Goal: Check status: Check status

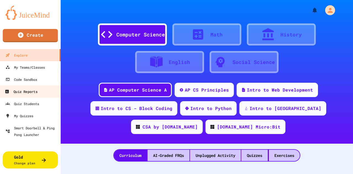
click at [31, 92] on div "Quiz Reports" at bounding box center [21, 91] width 33 height 7
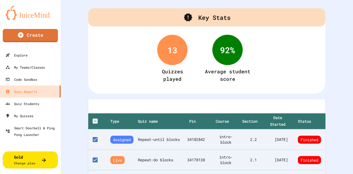
scroll to position [12, 0]
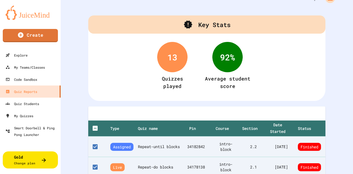
click at [168, 58] on div "13" at bounding box center [172, 57] width 30 height 30
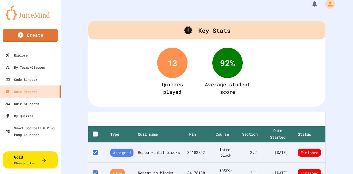
scroll to position [0, 0]
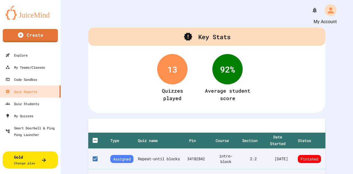
click at [328, 9] on icon "My Account" at bounding box center [331, 10] width 6 height 6
click at [272, 174] on div at bounding box center [176, 174] width 353 height 0
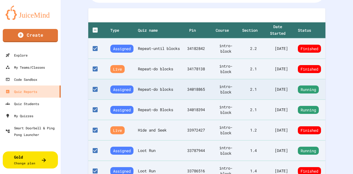
scroll to position [110, 0]
click at [156, 118] on th "Repeat-do Blocks" at bounding box center [160, 110] width 45 height 20
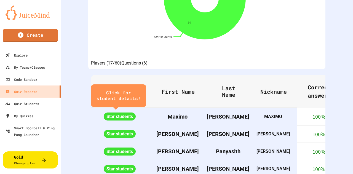
scroll to position [179, 0]
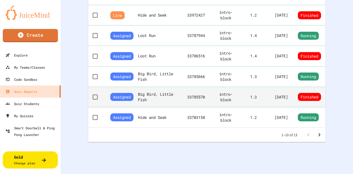
scroll to position [233, 0]
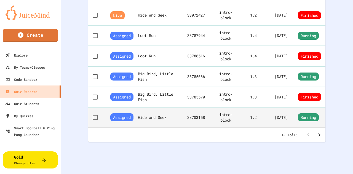
click at [307, 115] on span "Running" at bounding box center [308, 117] width 21 height 8
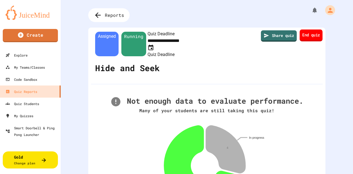
click at [305, 35] on link "End quiz" at bounding box center [311, 35] width 23 height 12
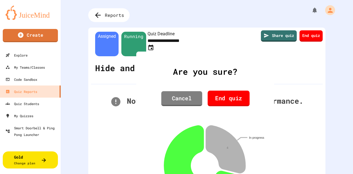
click at [226, 92] on link "End quiz" at bounding box center [229, 98] width 42 height 16
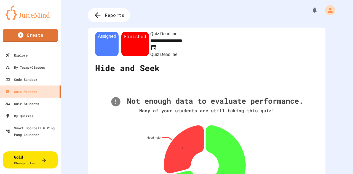
click at [99, 17] on icon at bounding box center [97, 15] width 9 height 9
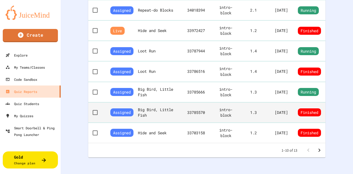
scroll to position [233, 0]
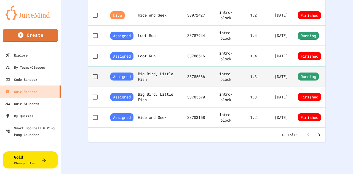
click at [303, 73] on span "Running" at bounding box center [308, 77] width 21 height 8
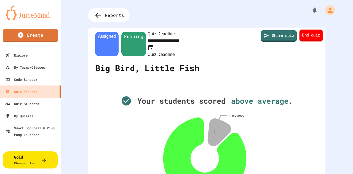
click at [304, 38] on link "End quiz" at bounding box center [310, 35] width 23 height 12
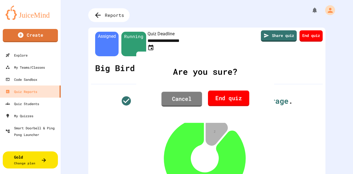
click at [230, 101] on link "End quiz" at bounding box center [228, 98] width 41 height 16
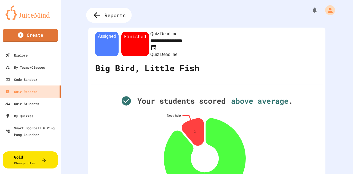
click at [103, 16] on div "Reports" at bounding box center [108, 15] width 45 height 15
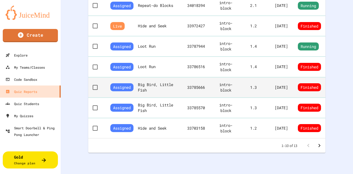
scroll to position [221, 0]
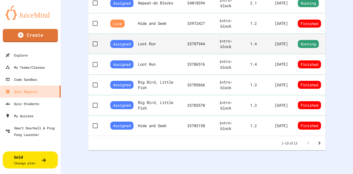
click at [305, 44] on span "Running" at bounding box center [308, 44] width 21 height 8
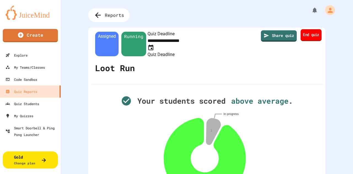
click at [309, 36] on link "End quiz" at bounding box center [311, 35] width 21 height 12
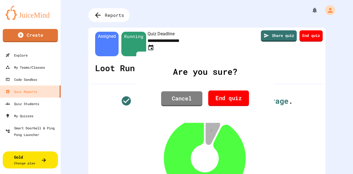
click at [227, 101] on link "End quiz" at bounding box center [228, 98] width 41 height 16
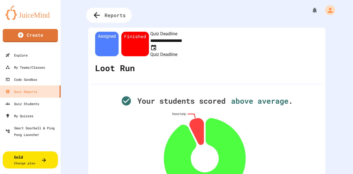
click at [105, 16] on span "Reports" at bounding box center [114, 15] width 21 height 7
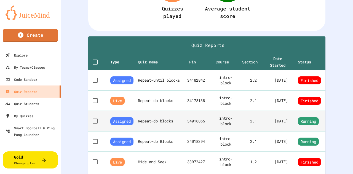
scroll to position [81, 0]
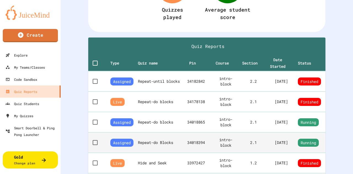
click at [307, 146] on span "Running" at bounding box center [308, 143] width 21 height 8
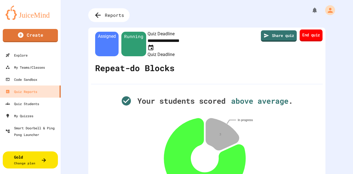
click at [307, 39] on link "End quiz" at bounding box center [311, 35] width 23 height 12
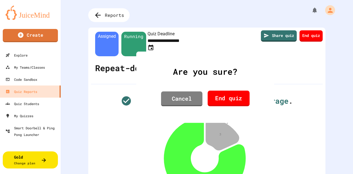
click at [227, 100] on link "End quiz" at bounding box center [229, 98] width 42 height 16
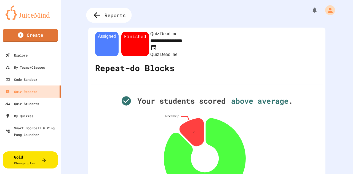
click at [100, 18] on icon at bounding box center [96, 15] width 9 height 9
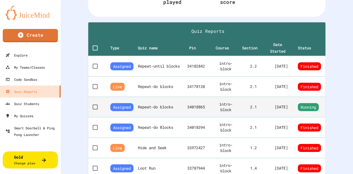
scroll to position [96, 0]
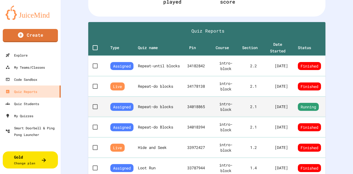
click at [303, 108] on span "Running" at bounding box center [308, 107] width 21 height 8
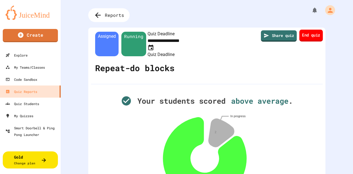
click at [303, 33] on link "End quiz" at bounding box center [310, 35] width 23 height 12
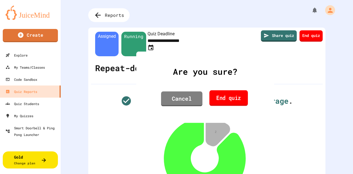
click at [232, 93] on link "End quiz" at bounding box center [228, 98] width 38 height 16
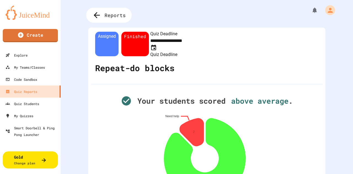
click at [104, 14] on div "Reports" at bounding box center [108, 15] width 45 height 15
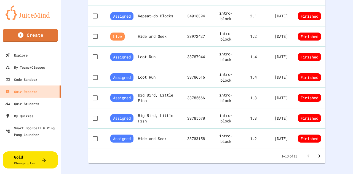
scroll to position [205, 0]
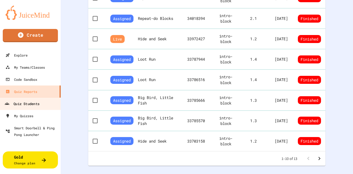
click at [25, 104] on div "Quiz Students" at bounding box center [22, 103] width 35 height 7
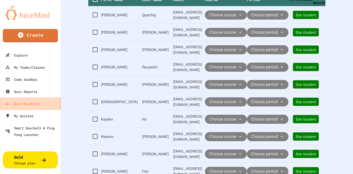
scroll to position [181, 0]
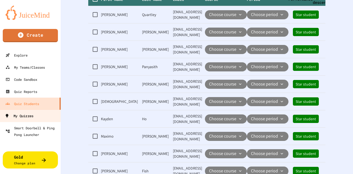
click at [26, 114] on div "My Quizzes" at bounding box center [19, 115] width 29 height 7
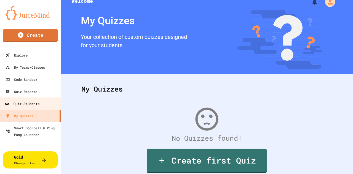
scroll to position [7, 0]
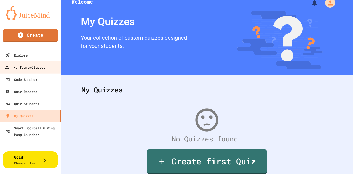
click at [30, 66] on div "My Teams/Classes" at bounding box center [25, 67] width 41 height 7
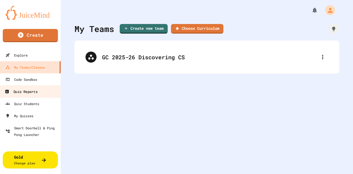
click at [26, 91] on div "Quiz Reports" at bounding box center [21, 91] width 33 height 7
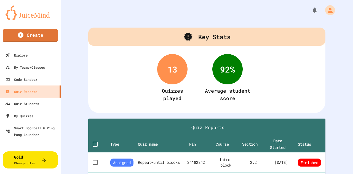
click at [161, 67] on div "13" at bounding box center [172, 69] width 30 height 30
click at [209, 72] on div "92 % Average student score" at bounding box center [227, 79] width 69 height 67
click at [216, 71] on div "92 %" at bounding box center [227, 69] width 30 height 30
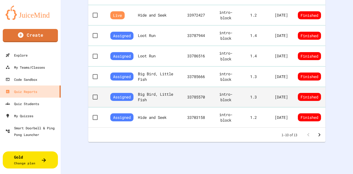
scroll to position [233, 0]
